Goal: Transaction & Acquisition: Download file/media

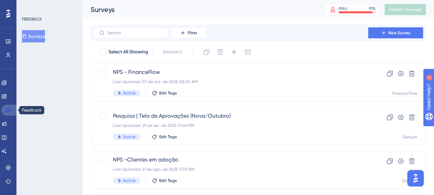
click at [10, 110] on icon at bounding box center [7, 110] width 5 height 5
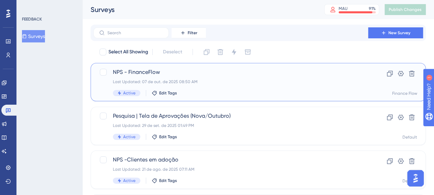
click at [193, 79] on div "NPS - FinanceFlow Last Updated: 07 de out. de 2025 08:50 AM Active Edit Tags" at bounding box center [231, 82] width 236 height 28
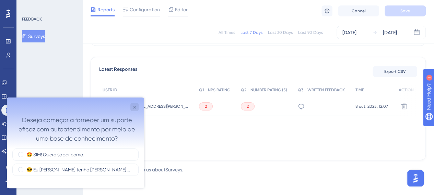
scroll to position [181, 0]
click at [133, 108] on icon "Close survey" at bounding box center [134, 107] width 5 height 5
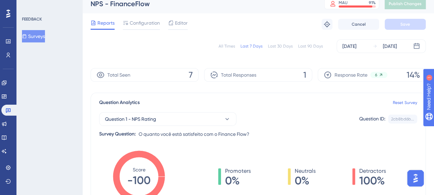
scroll to position [0, 0]
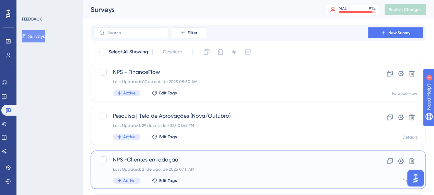
click at [220, 166] on div "NPS -Clientes em adoção Last Updated: 21 de ago. de 2025 07:11 AM Active Edit T…" at bounding box center [231, 170] width 236 height 28
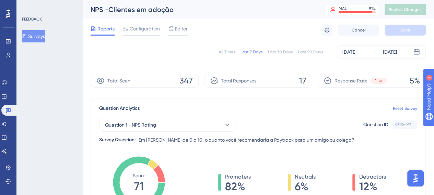
click at [248, 52] on div "Last 7 Days" at bounding box center [251, 51] width 22 height 5
click at [232, 54] on div "All Times" at bounding box center [226, 51] width 16 height 5
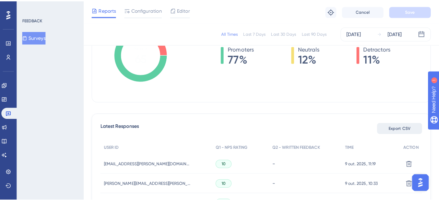
scroll to position [137, 0]
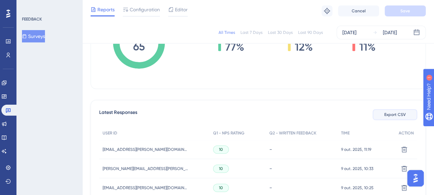
click at [399, 114] on span "Export CSV" at bounding box center [395, 114] width 22 height 5
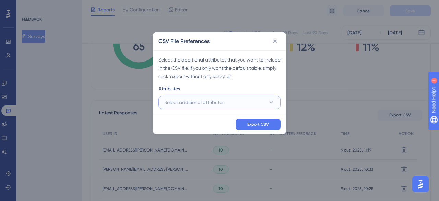
click at [228, 102] on button "Select additional attributes" at bounding box center [219, 102] width 122 height 14
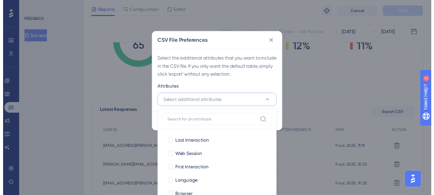
scroll to position [191, 0]
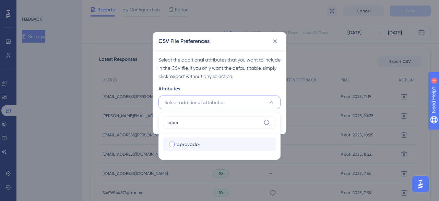
type input "apro"
click at [216, 144] on div "aprovador" at bounding box center [224, 144] width 94 height 8
checkbox input "true"
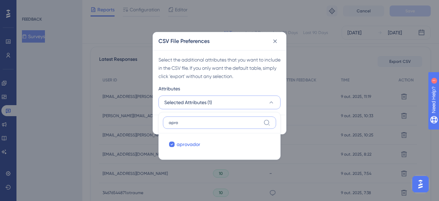
click at [219, 120] on input "apro" at bounding box center [215, 122] width 92 height 5
type input "admi"
click at [211, 145] on div "admin" at bounding box center [224, 144] width 94 height 8
checkbox input "true"
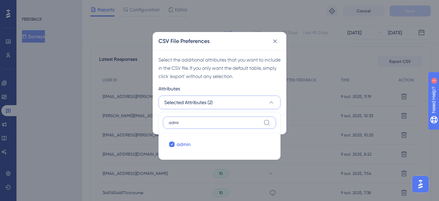
click at [218, 120] on input "admi" at bounding box center [215, 122] width 92 height 5
click at [218, 118] on label "admi" at bounding box center [219, 122] width 113 height 12
click at [218, 120] on input "admi" at bounding box center [215, 122] width 92 height 5
drag, startPoint x: 218, startPoint y: 118, endPoint x: 222, endPoint y: 117, distance: 4.0
click at [218, 118] on label "admi" at bounding box center [219, 122] width 113 height 12
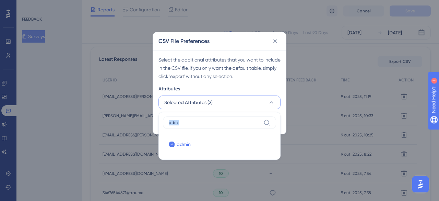
click at [218, 120] on input "admi" at bounding box center [215, 122] width 92 height 5
click at [200, 119] on label "admi" at bounding box center [219, 122] width 113 height 12
click at [200, 120] on input "admi" at bounding box center [215, 122] width 92 height 5
click at [200, 119] on label "admi" at bounding box center [219, 122] width 113 height 12
click at [200, 120] on input "admi" at bounding box center [215, 122] width 92 height 5
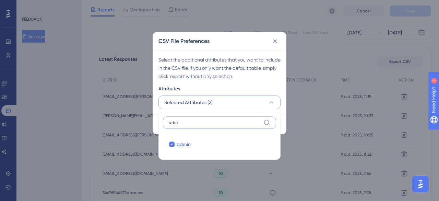
click at [197, 122] on input "admi" at bounding box center [215, 122] width 92 height 5
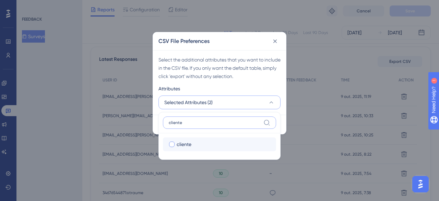
type input "cliente"
click at [224, 144] on div "cliente" at bounding box center [224, 144] width 94 height 8
checkbox input "true"
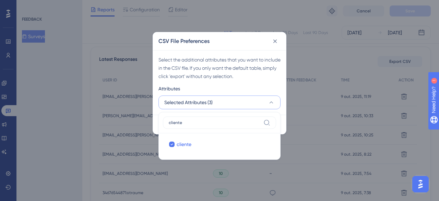
click at [213, 118] on label "cliente" at bounding box center [219, 122] width 113 height 12
click at [213, 120] on input "cliente" at bounding box center [215, 122] width 92 height 5
click at [213, 118] on label "cliente" at bounding box center [219, 122] width 113 height 12
click at [213, 120] on input "cliente" at bounding box center [215, 122] width 92 height 5
click at [191, 120] on input "cliente" at bounding box center [215, 122] width 92 height 5
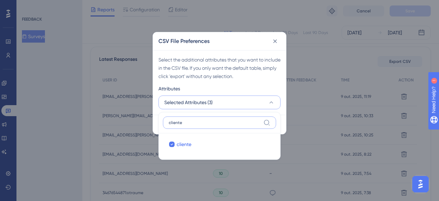
click at [192, 120] on input "cliente" at bounding box center [215, 122] width 92 height 5
click at [192, 119] on label "cliente" at bounding box center [219, 122] width 113 height 12
click at [192, 120] on input "cliente" at bounding box center [215, 122] width 92 height 5
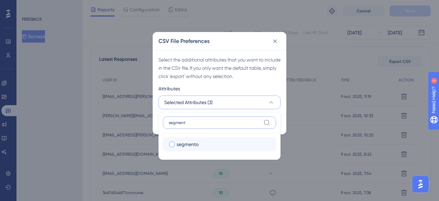
type input "segment"
click at [206, 142] on div "segmento" at bounding box center [224, 144] width 94 height 8
checkbox input "true"
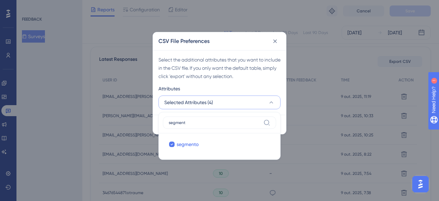
click at [270, 102] on icon at bounding box center [271, 102] width 7 height 7
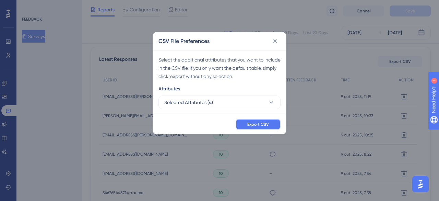
click at [264, 123] on span "Export CSV" at bounding box center [258, 123] width 22 height 5
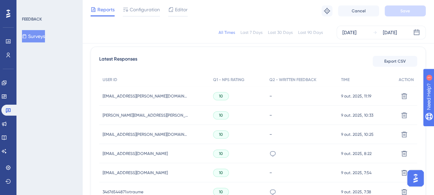
click at [275, 56] on div "Latest Responses Export CSV" at bounding box center [258, 61] width 318 height 12
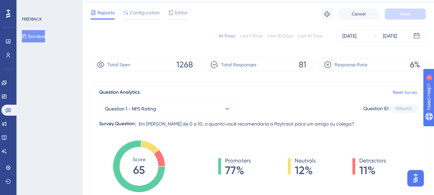
scroll to position [0, 0]
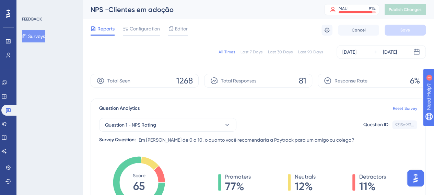
click at [33, 35] on button "Surveys" at bounding box center [33, 36] width 23 height 12
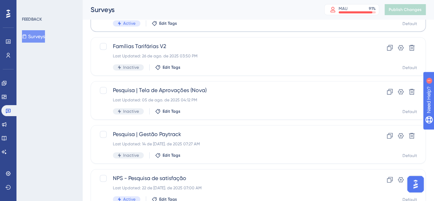
scroll to position [171, 0]
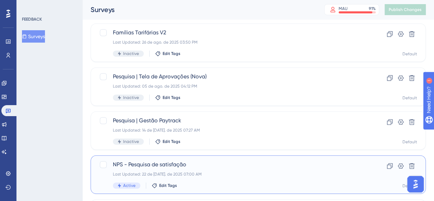
click at [241, 175] on div "Last Updated: 22 de [DATE]. de 2025 07:00 AM" at bounding box center [231, 173] width 236 height 5
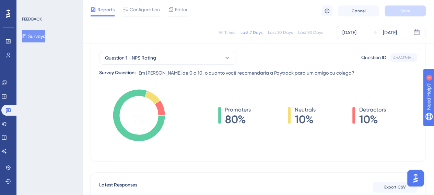
scroll to position [34, 0]
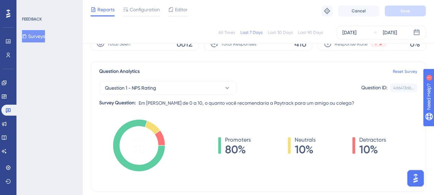
click at [229, 31] on div "All Times" at bounding box center [226, 32] width 16 height 5
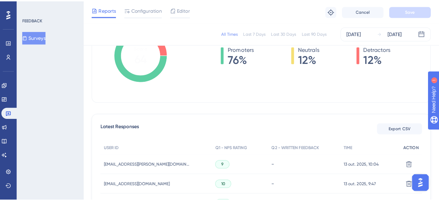
scroll to position [137, 0]
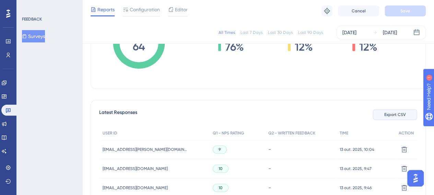
click at [401, 118] on button "Export CSV" at bounding box center [394, 114] width 45 height 11
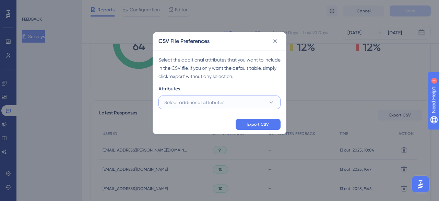
click at [252, 97] on button "Select additional attributes" at bounding box center [219, 102] width 122 height 14
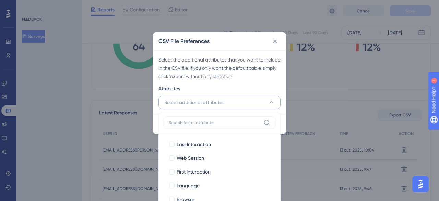
scroll to position [191, 0]
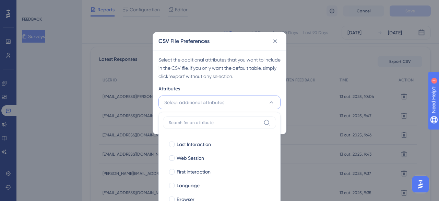
click at [256, 105] on button "Select additional attributes" at bounding box center [219, 102] width 122 height 14
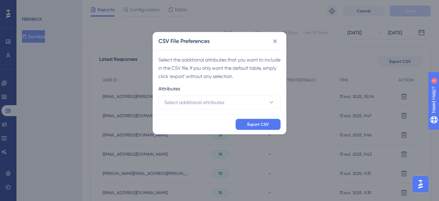
click at [264, 109] on div "Select the additional attributes that you want to include in the CSV file. If y…" at bounding box center [219, 82] width 133 height 64
click at [261, 102] on button "Select additional attributes" at bounding box center [219, 102] width 122 height 14
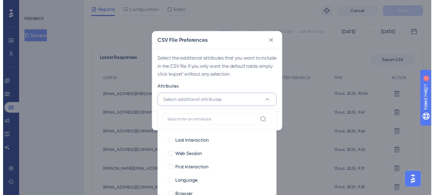
scroll to position [245, 0]
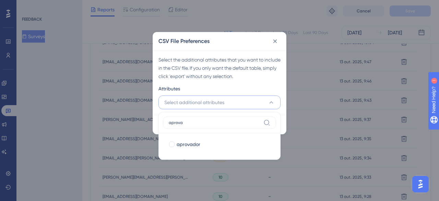
type input "aprova"
click at [181, 152] on div "aprovador aprovador" at bounding box center [219, 144] width 113 height 22
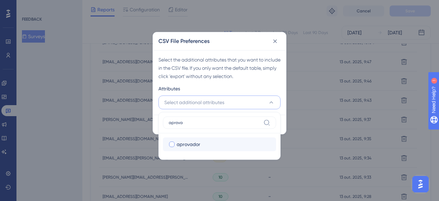
click at [180, 147] on span "aprovador" at bounding box center [189, 144] width 24 height 8
checkbox input "true"
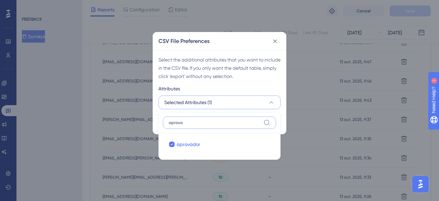
click at [201, 121] on input "aprova" at bounding box center [215, 122] width 92 height 5
type input "admi"
click at [224, 141] on div "admin" at bounding box center [224, 144] width 94 height 8
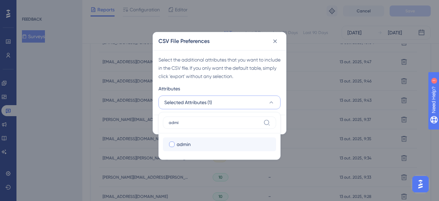
checkbox input "true"
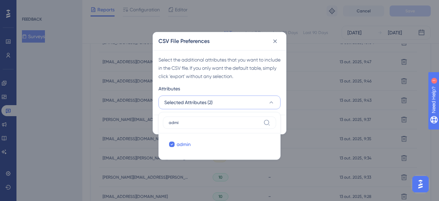
click at [214, 117] on label "admi" at bounding box center [219, 122] width 113 height 12
click at [214, 120] on input "admi" at bounding box center [215, 122] width 92 height 5
click at [214, 117] on label "admi" at bounding box center [219, 122] width 113 height 12
click at [214, 120] on input "admi" at bounding box center [215, 122] width 92 height 5
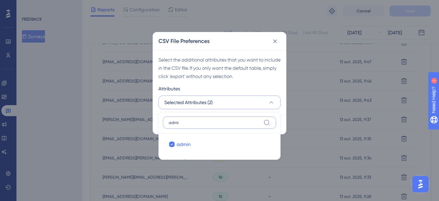
click at [214, 120] on input "admi" at bounding box center [215, 122] width 92 height 5
click at [214, 119] on label "admi" at bounding box center [219, 122] width 113 height 12
click at [214, 120] on input "admi" at bounding box center [215, 122] width 92 height 5
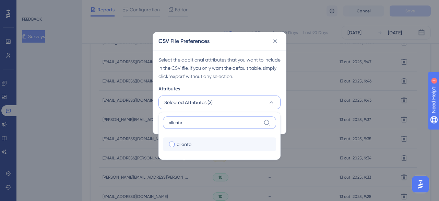
type input "cliente"
click at [208, 142] on div "cliente" at bounding box center [224, 144] width 94 height 8
checkbox input "true"
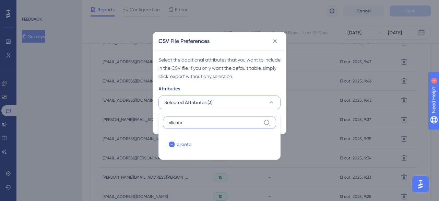
click at [214, 121] on input "cliente" at bounding box center [215, 122] width 92 height 5
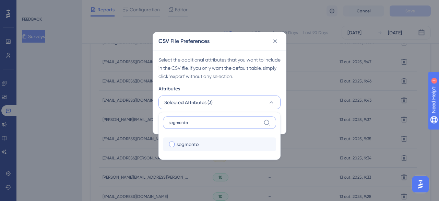
type input "segmento"
click at [213, 144] on div "segmento" at bounding box center [224, 144] width 94 height 8
checkbox input "true"
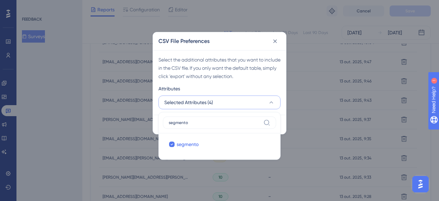
click at [263, 87] on div "Attributes" at bounding box center [219, 89] width 122 height 11
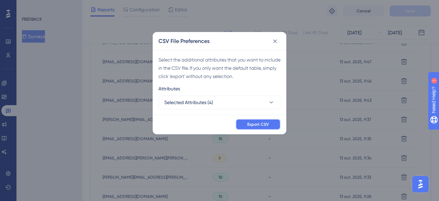
click at [262, 126] on span "Export CSV" at bounding box center [258, 123] width 22 height 5
